Goal: Connect with others: Connect with other users

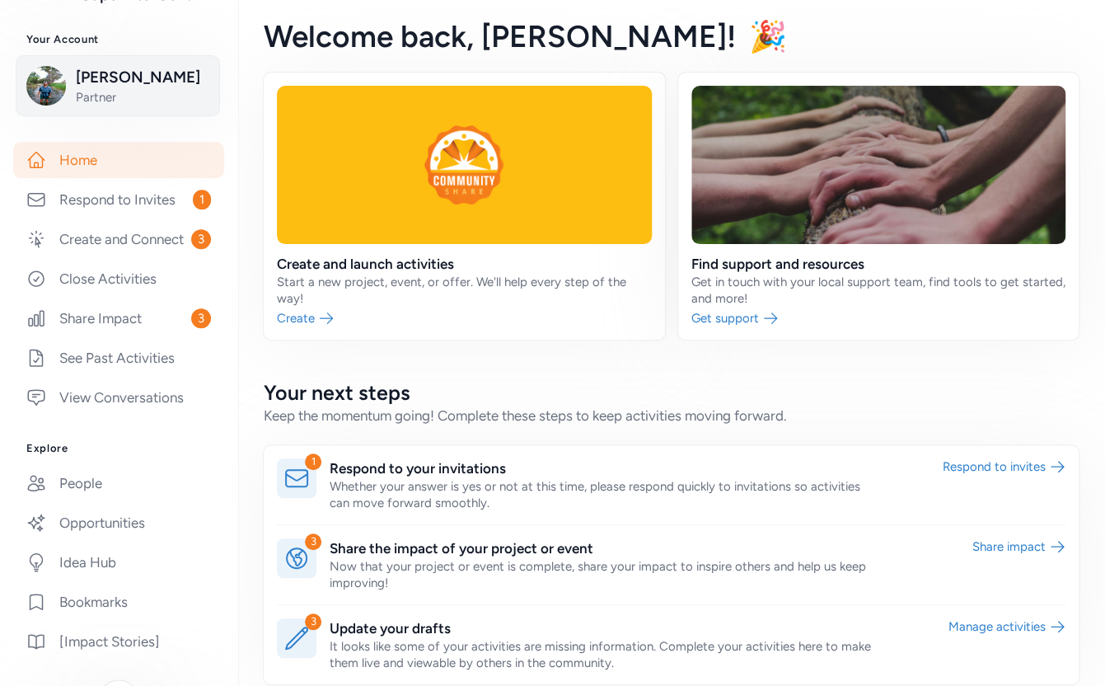
scroll to position [387, 0]
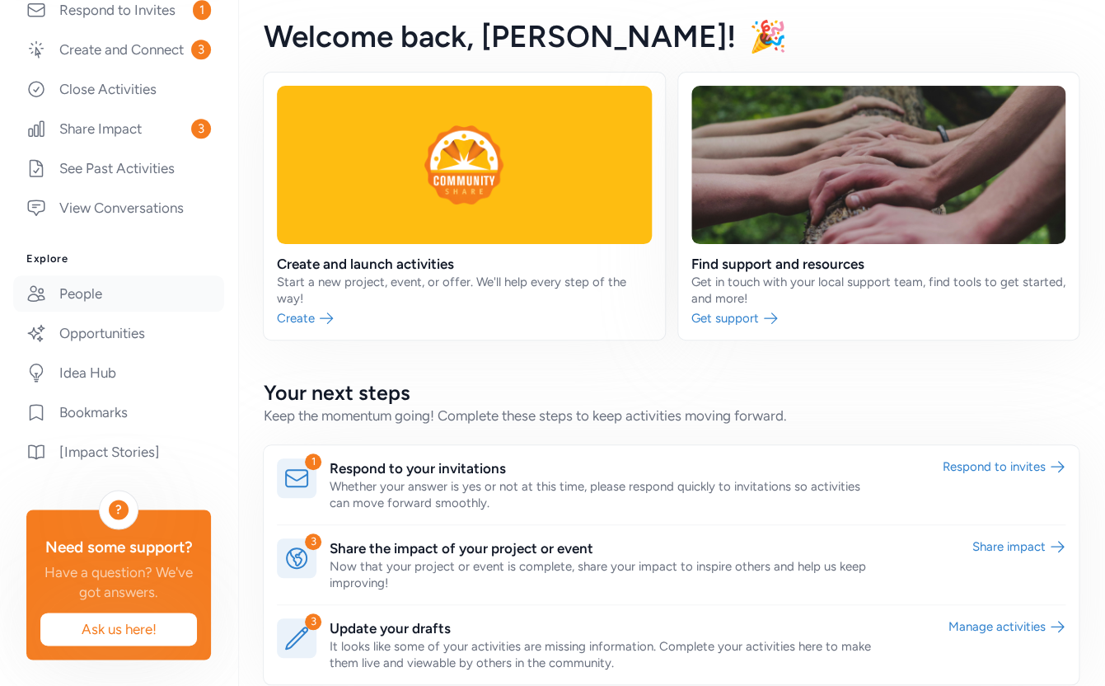
click at [86, 297] on link "People" at bounding box center [118, 293] width 211 height 36
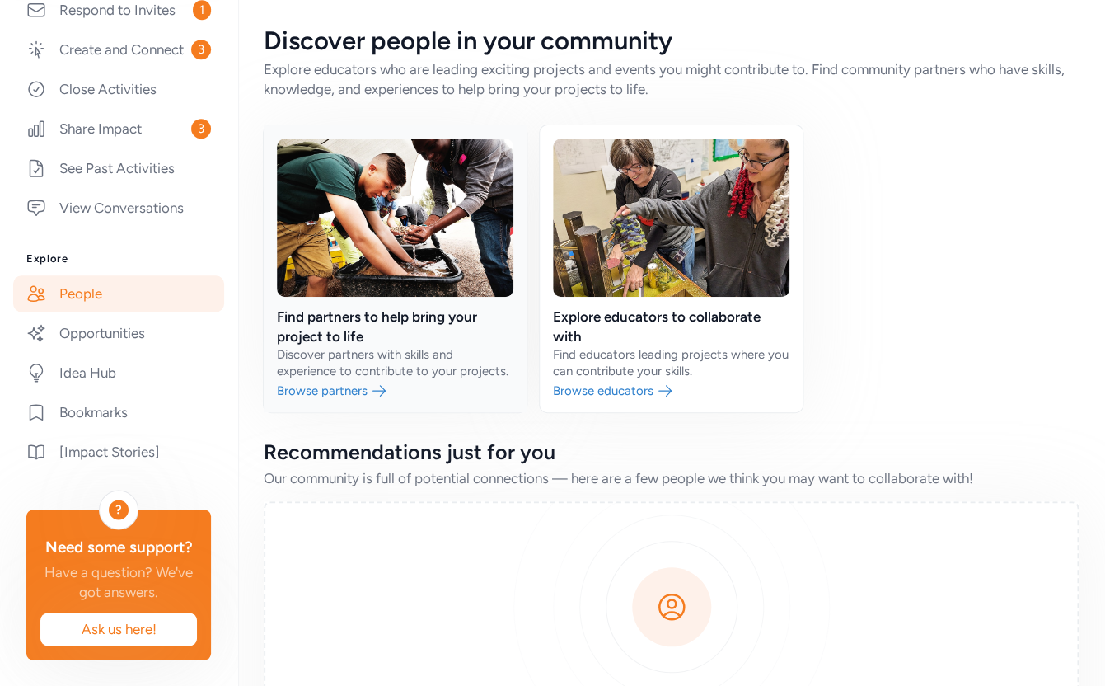
click at [362, 316] on link at bounding box center [395, 268] width 263 height 287
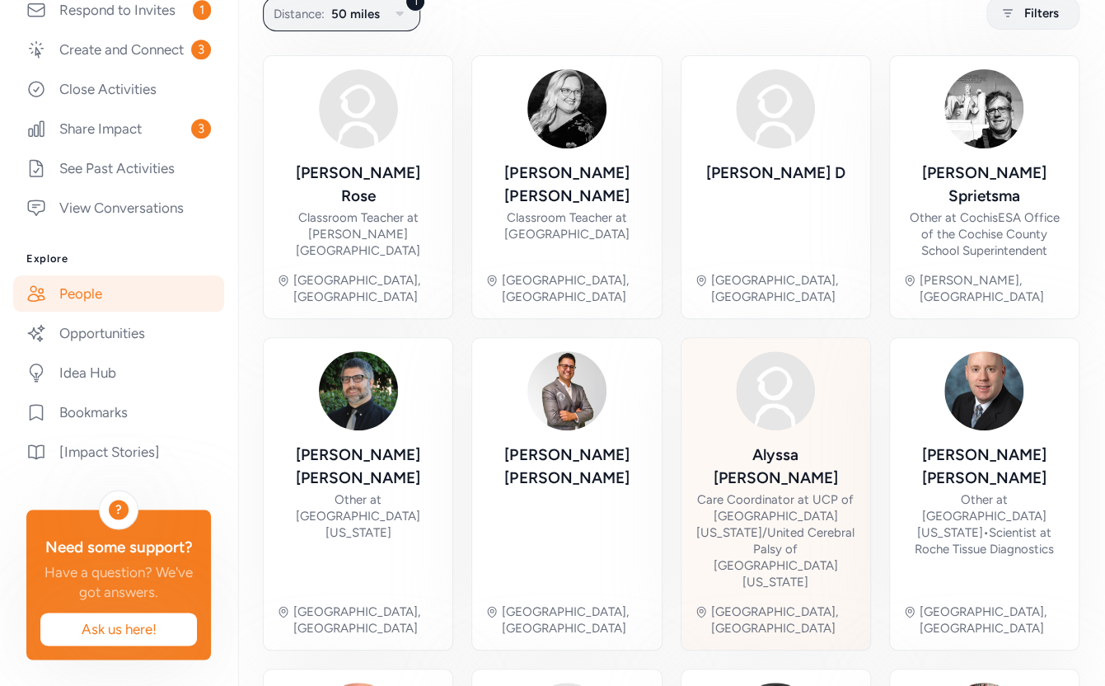
scroll to position [129, 0]
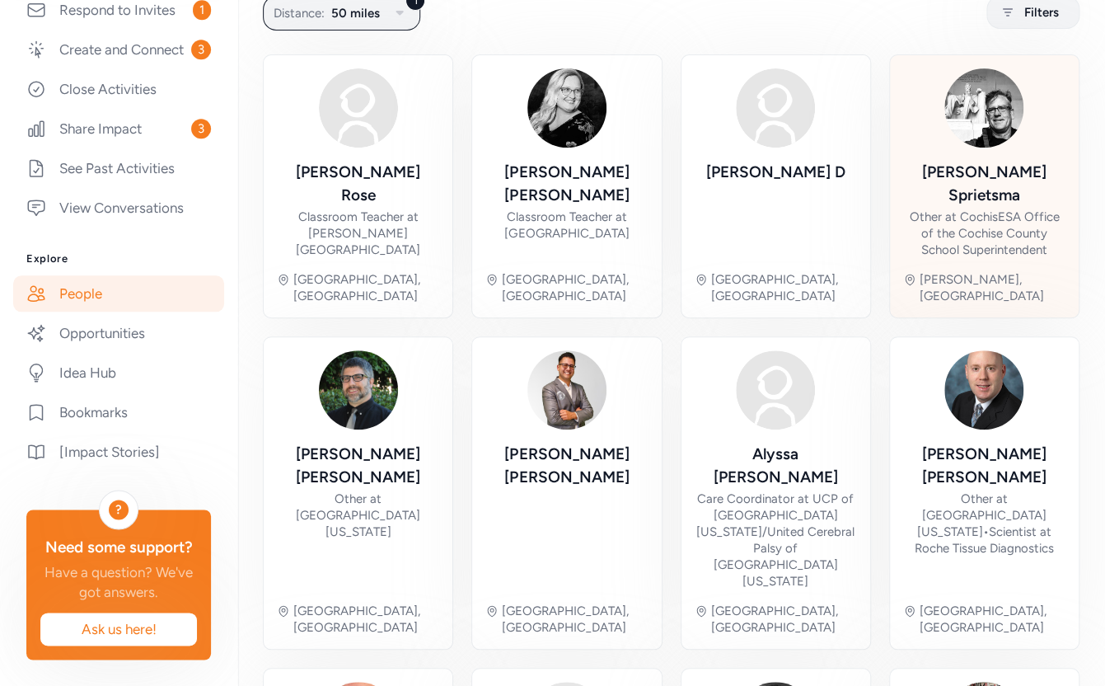
click at [997, 156] on div "[PERSON_NAME] Other at CochisESA Office of the [GEOGRAPHIC_DATA] Superintendent…" at bounding box center [984, 186] width 162 height 236
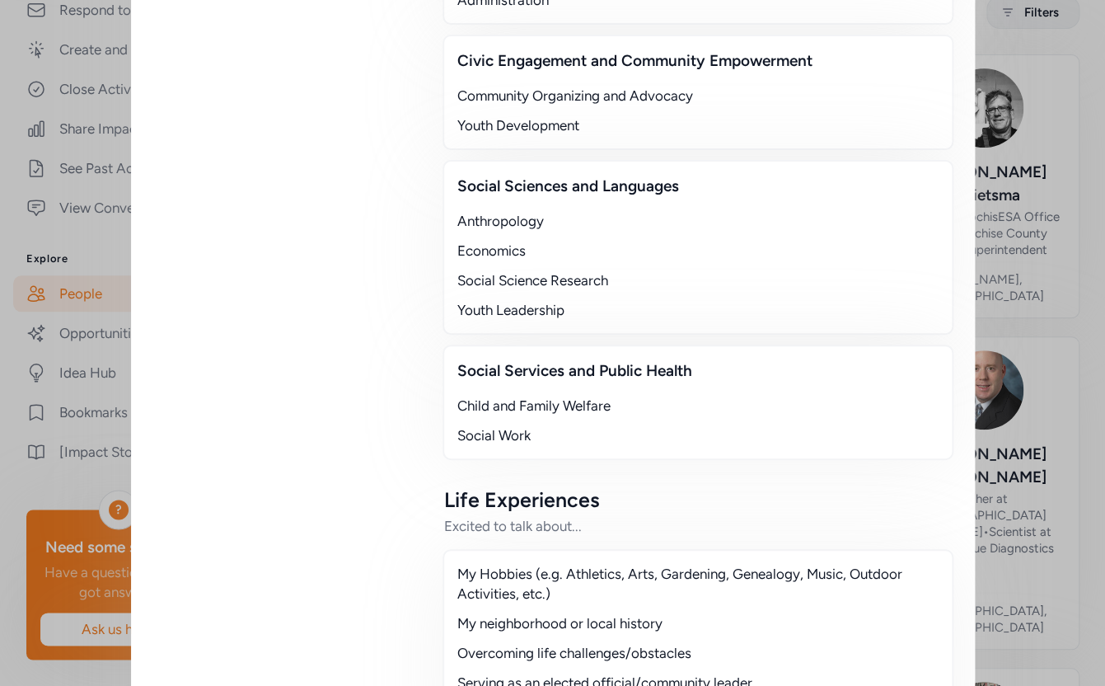
scroll to position [990, 0]
